Goal: Information Seeking & Learning: Learn about a topic

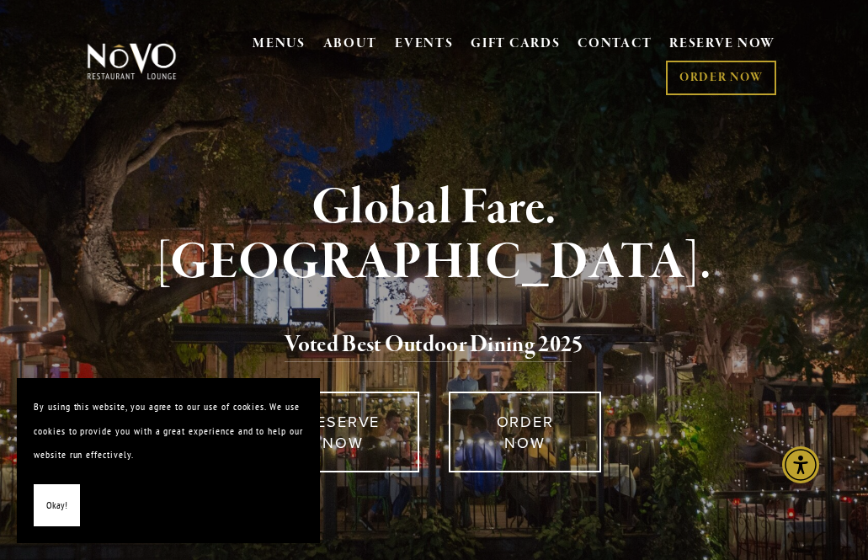
click at [50, 504] on span "Okay!" at bounding box center [56, 505] width 21 height 24
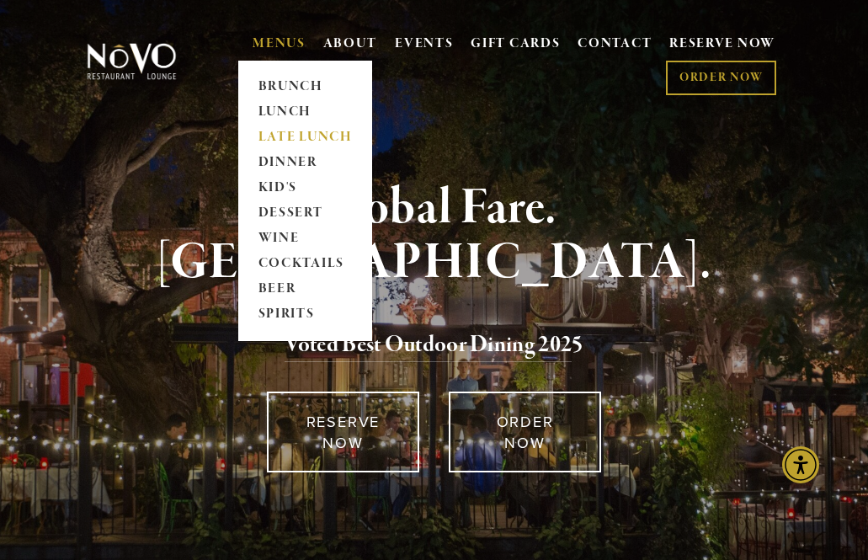
click at [295, 135] on link "LATE LUNCH" at bounding box center [304, 137] width 105 height 25
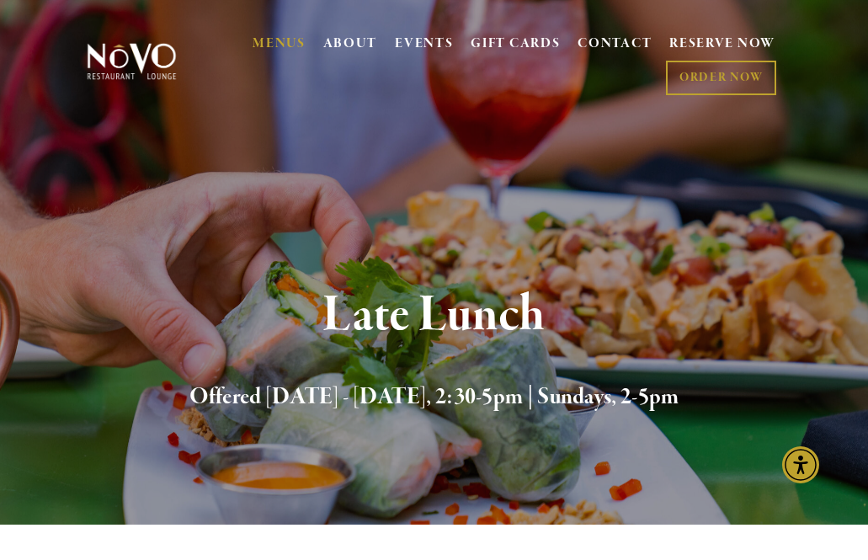
click at [675, 452] on div "Late Lunch Offered Monday - Saturday, 2:30-5pm | Sundays, 2-5pm" at bounding box center [434, 351] width 868 height 346
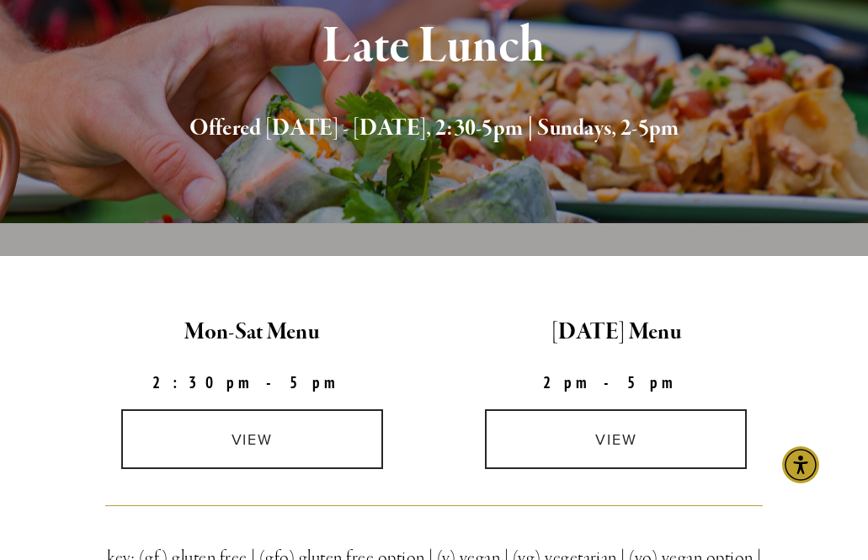
scroll to position [312, 0]
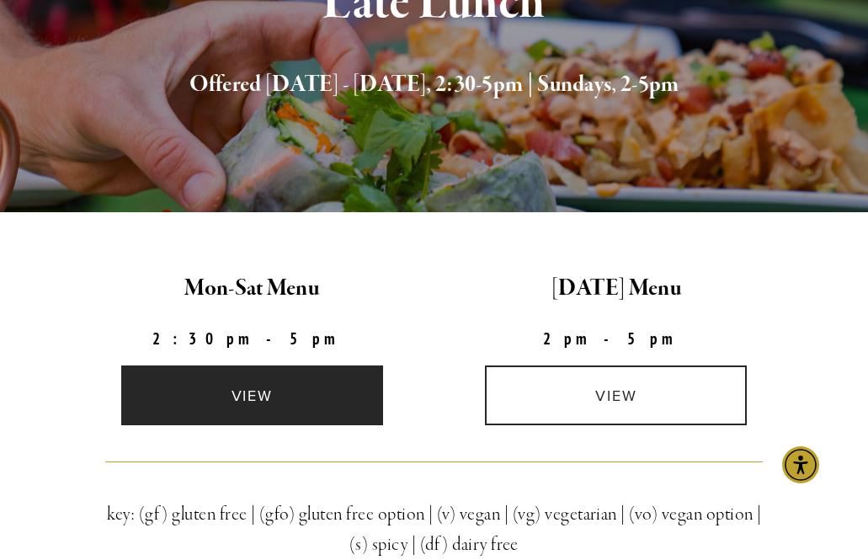
click at [263, 386] on link "view" at bounding box center [252, 395] width 262 height 60
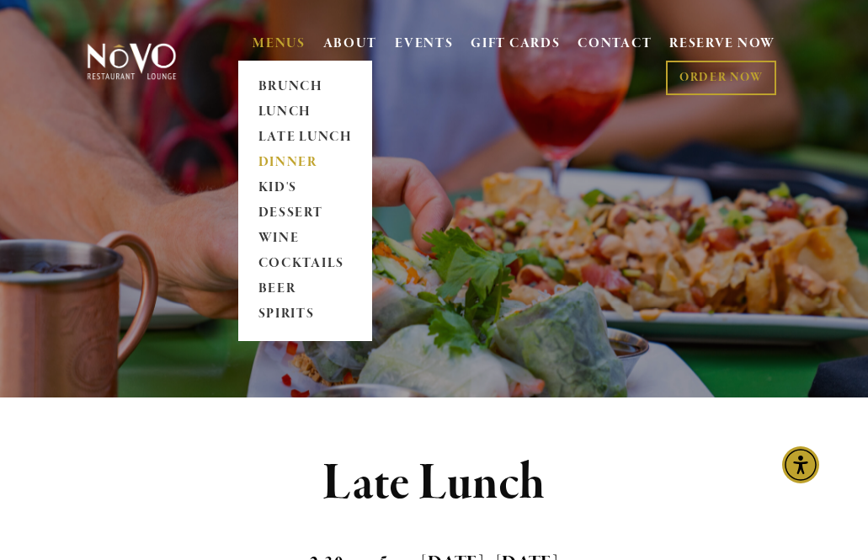
click at [270, 161] on link "DINNER" at bounding box center [304, 162] width 105 height 25
